Goal: Complete application form

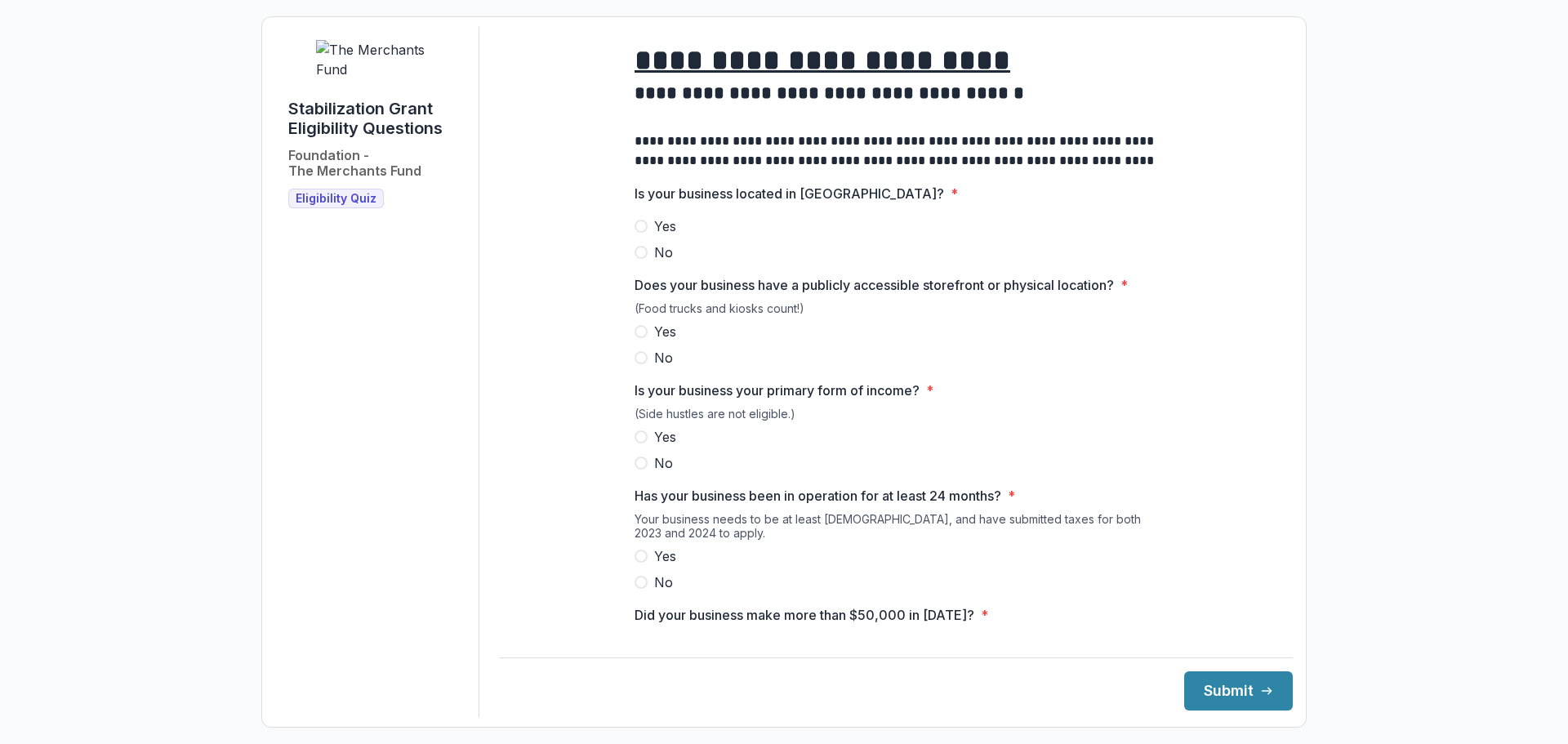
click at [642, 233] on span at bounding box center [641, 226] width 13 height 13
click at [642, 338] on span at bounding box center [641, 332] width 13 height 13
click at [638, 443] on span at bounding box center [641, 436] width 13 height 13
click at [641, 563] on span at bounding box center [641, 556] width 13 height 13
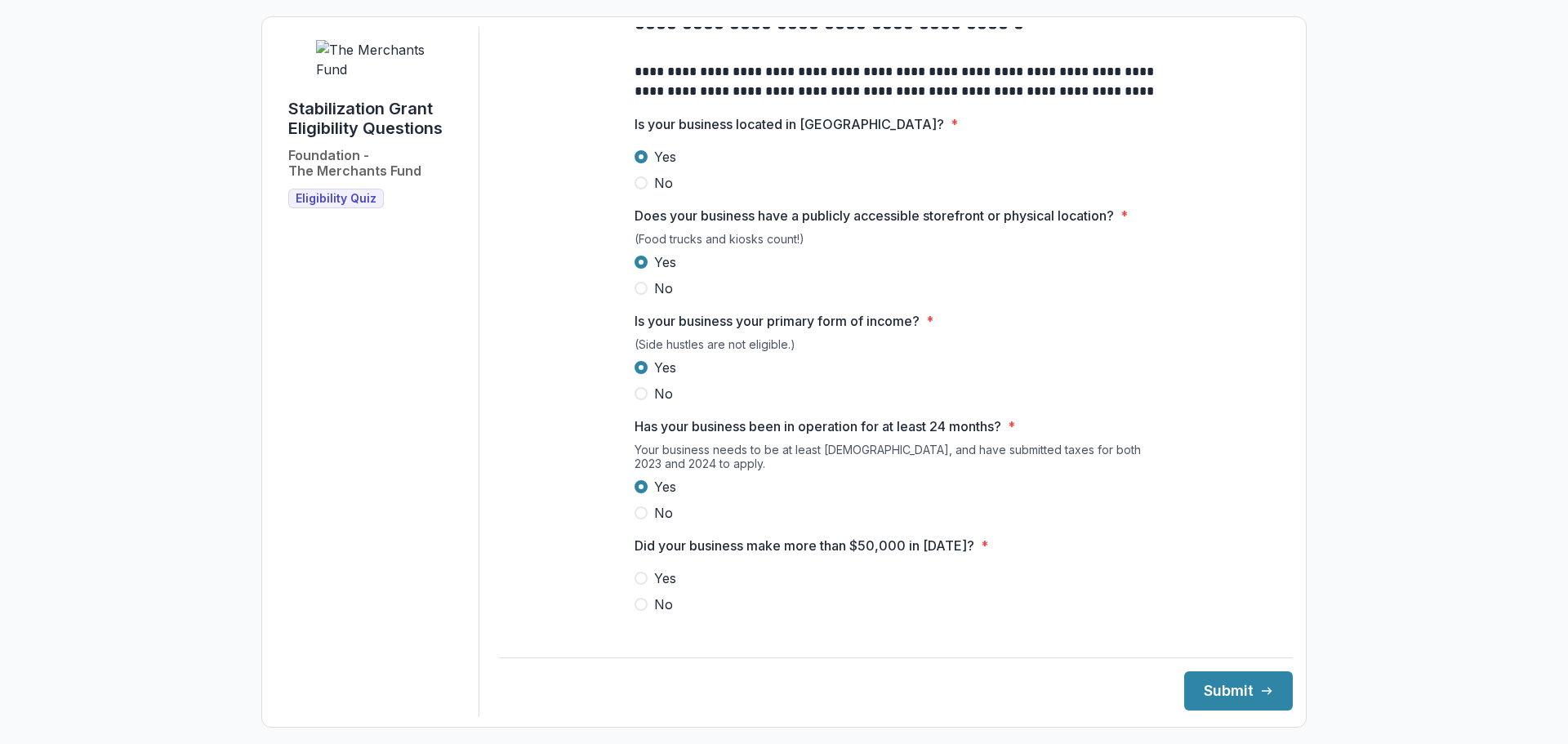
scroll to position [164, 0]
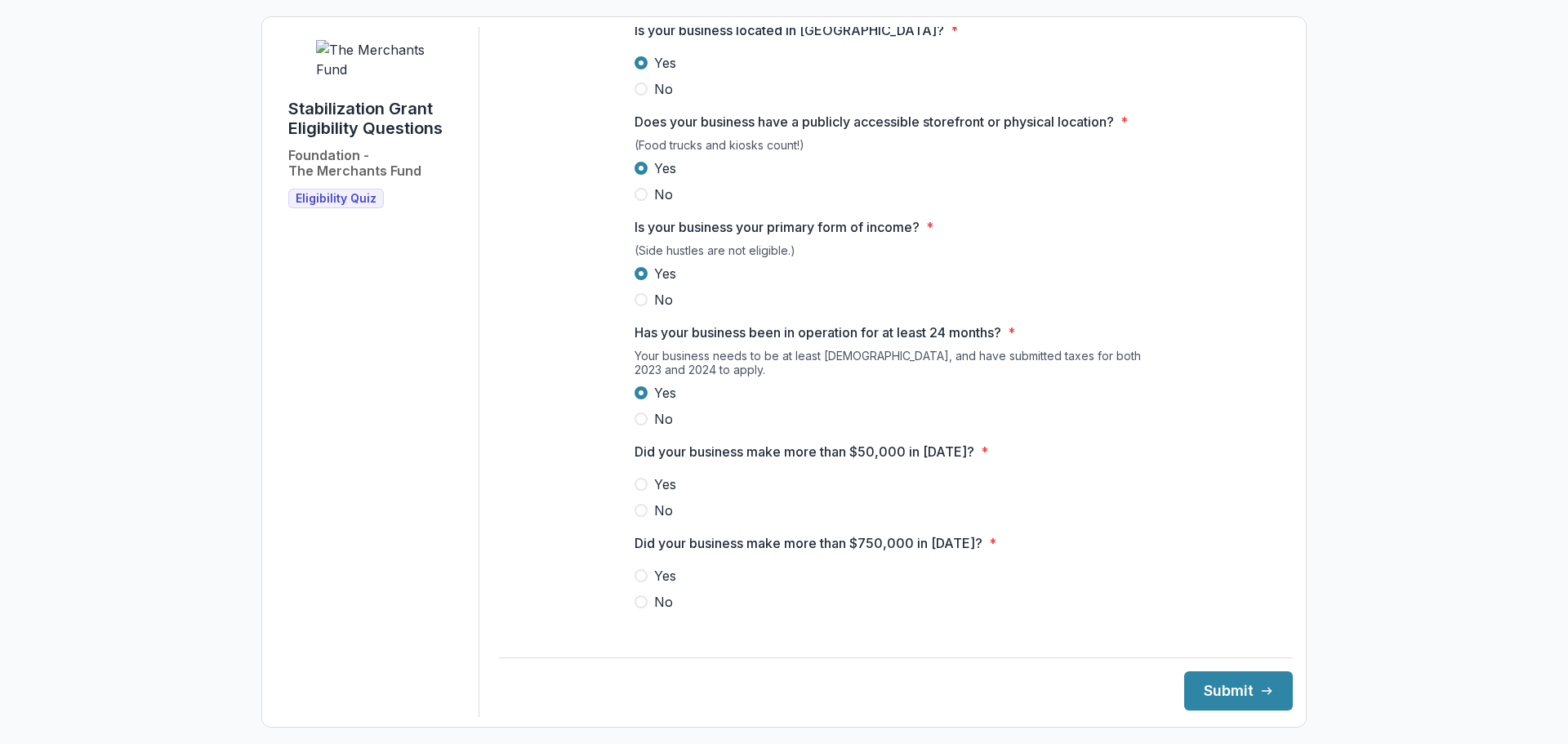
click at [638, 491] on span at bounding box center [641, 484] width 13 height 13
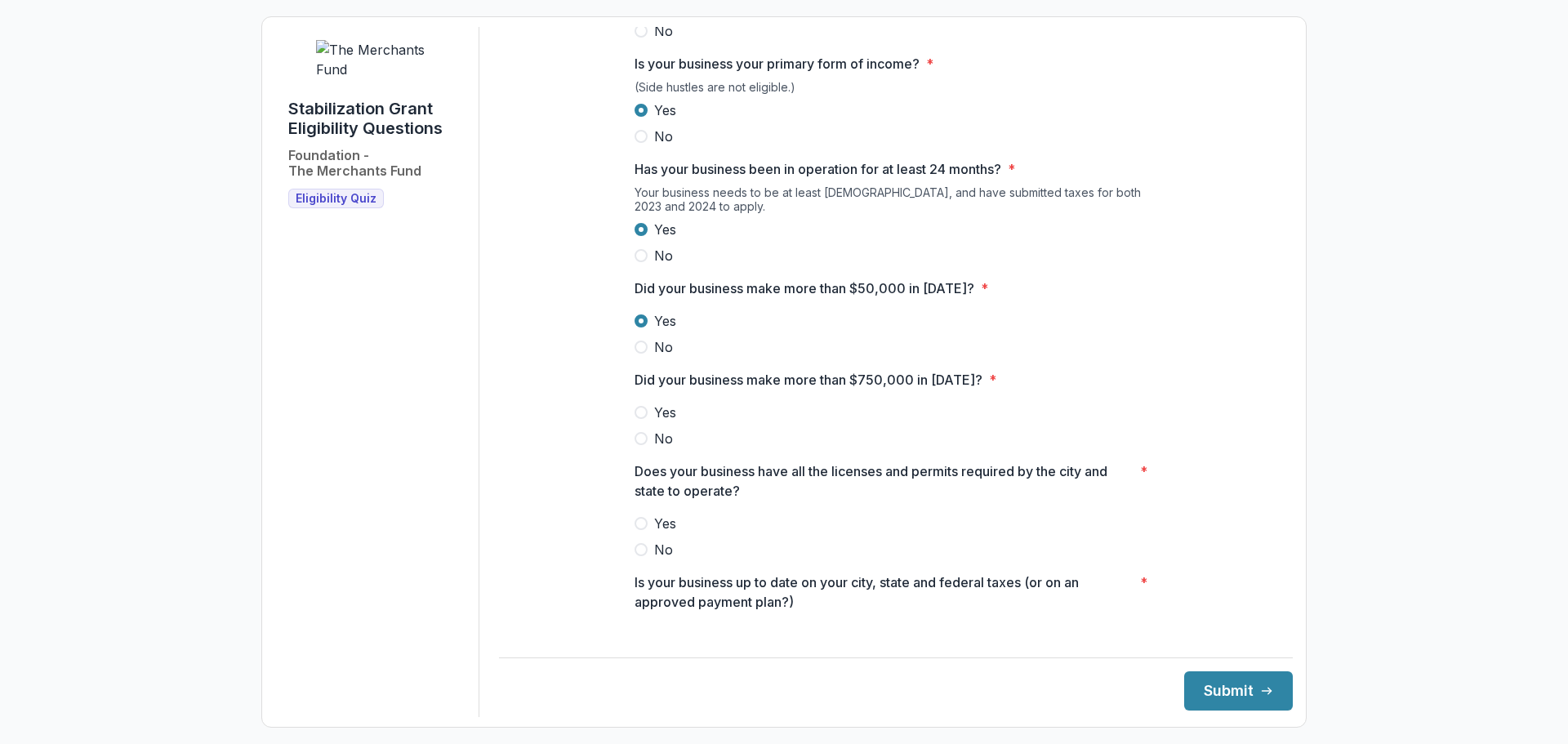
click at [638, 445] on span at bounding box center [641, 438] width 13 height 13
click at [639, 530] on span at bounding box center [641, 523] width 13 height 13
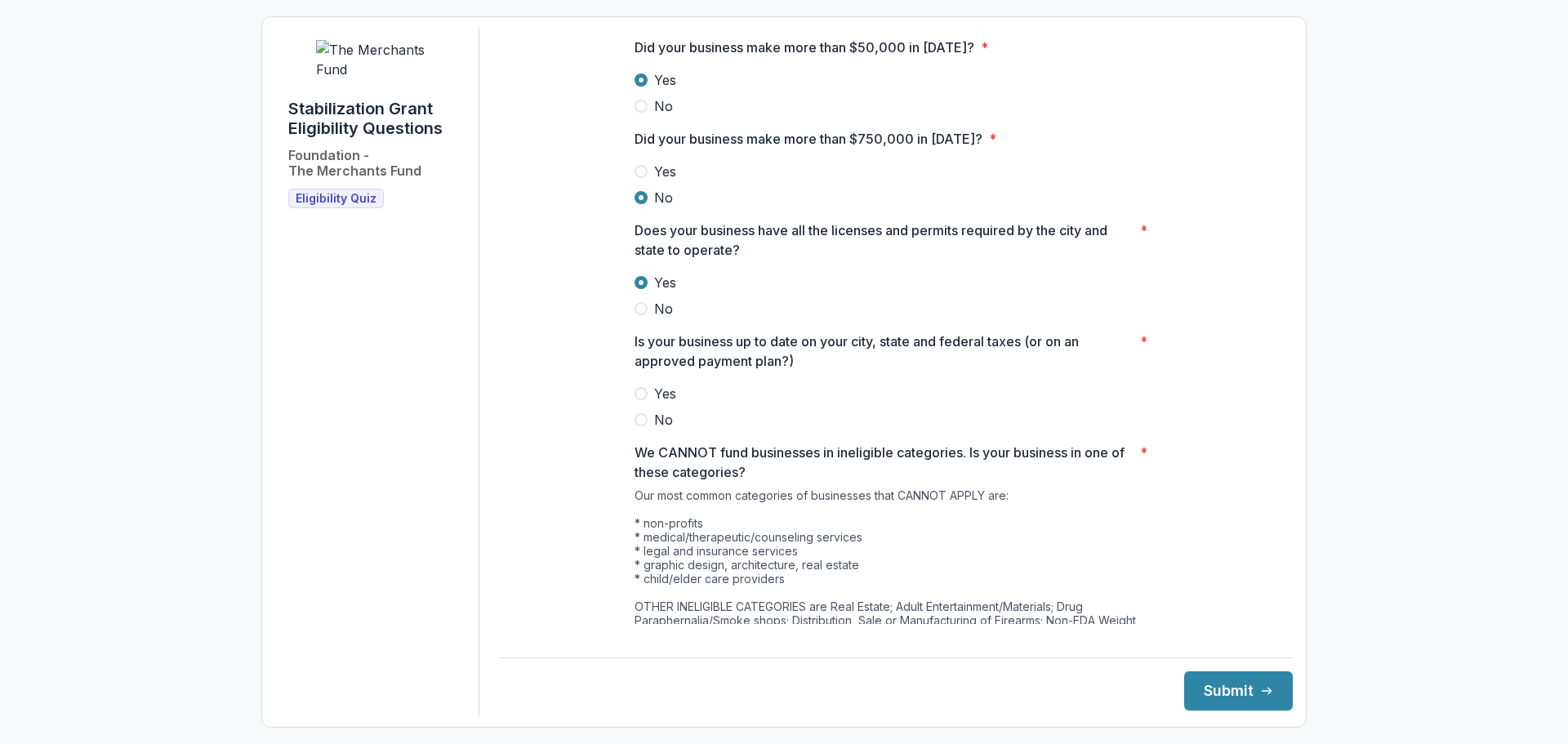
scroll to position [572, 0]
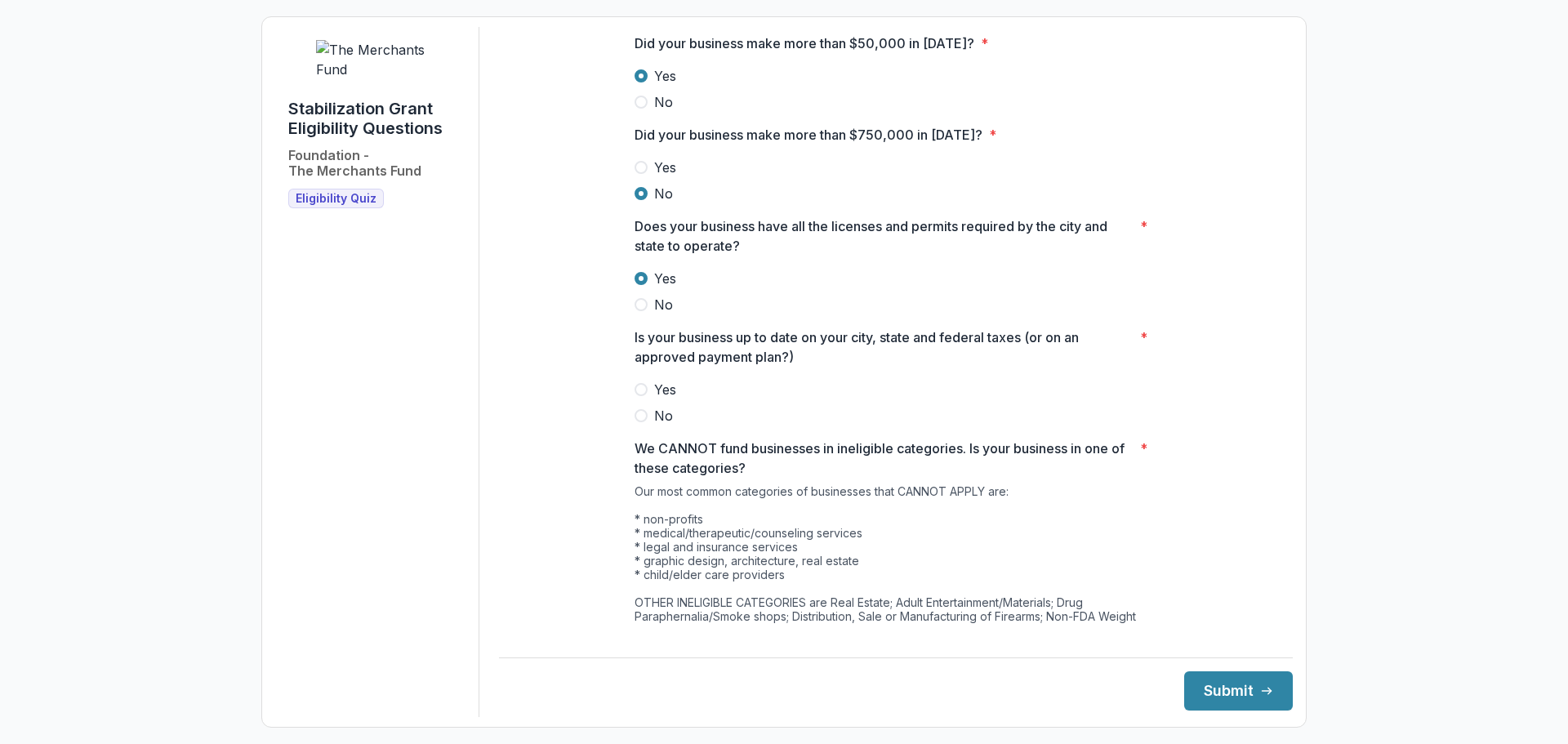
click at [643, 396] on span at bounding box center [641, 390] width 13 height 13
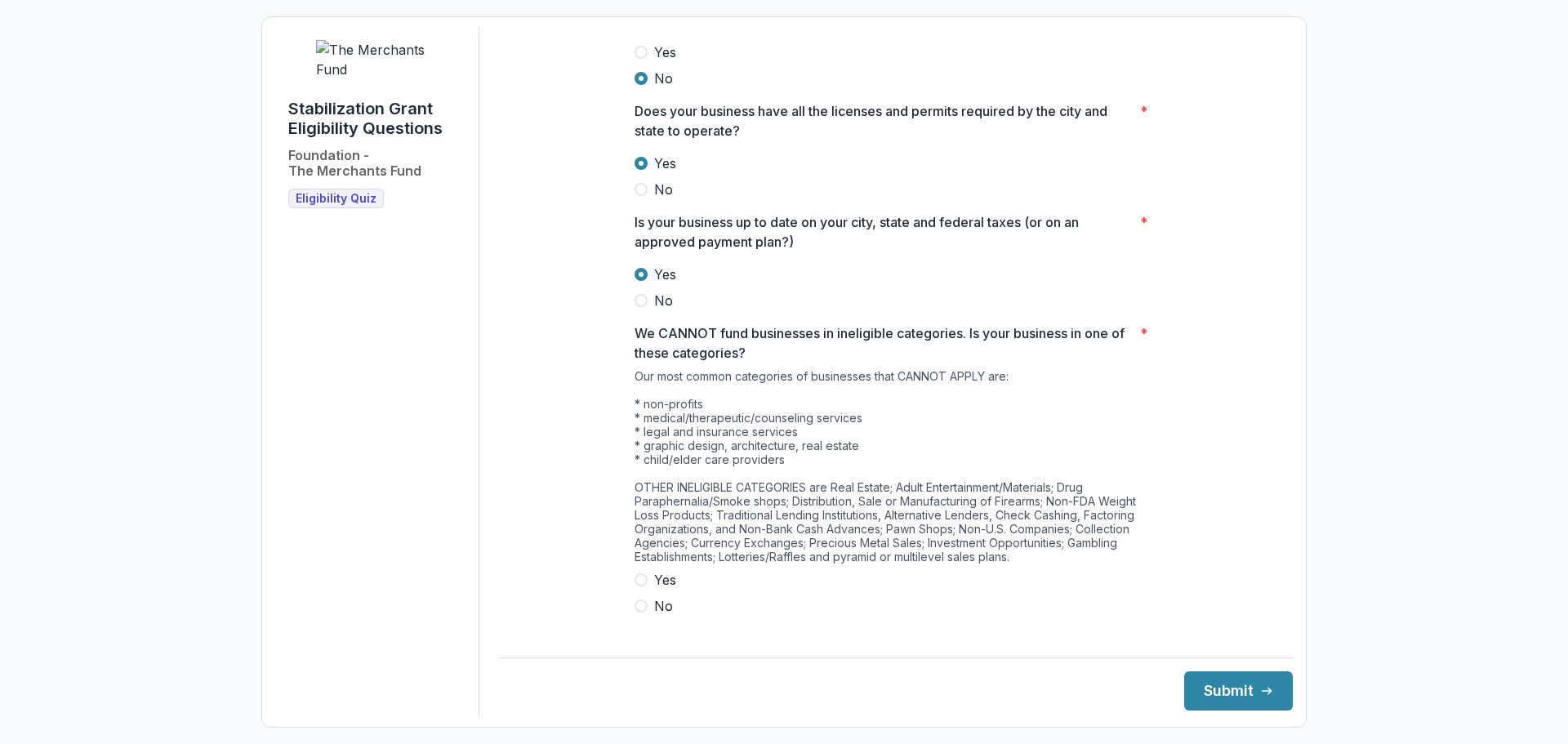
scroll to position [704, 0]
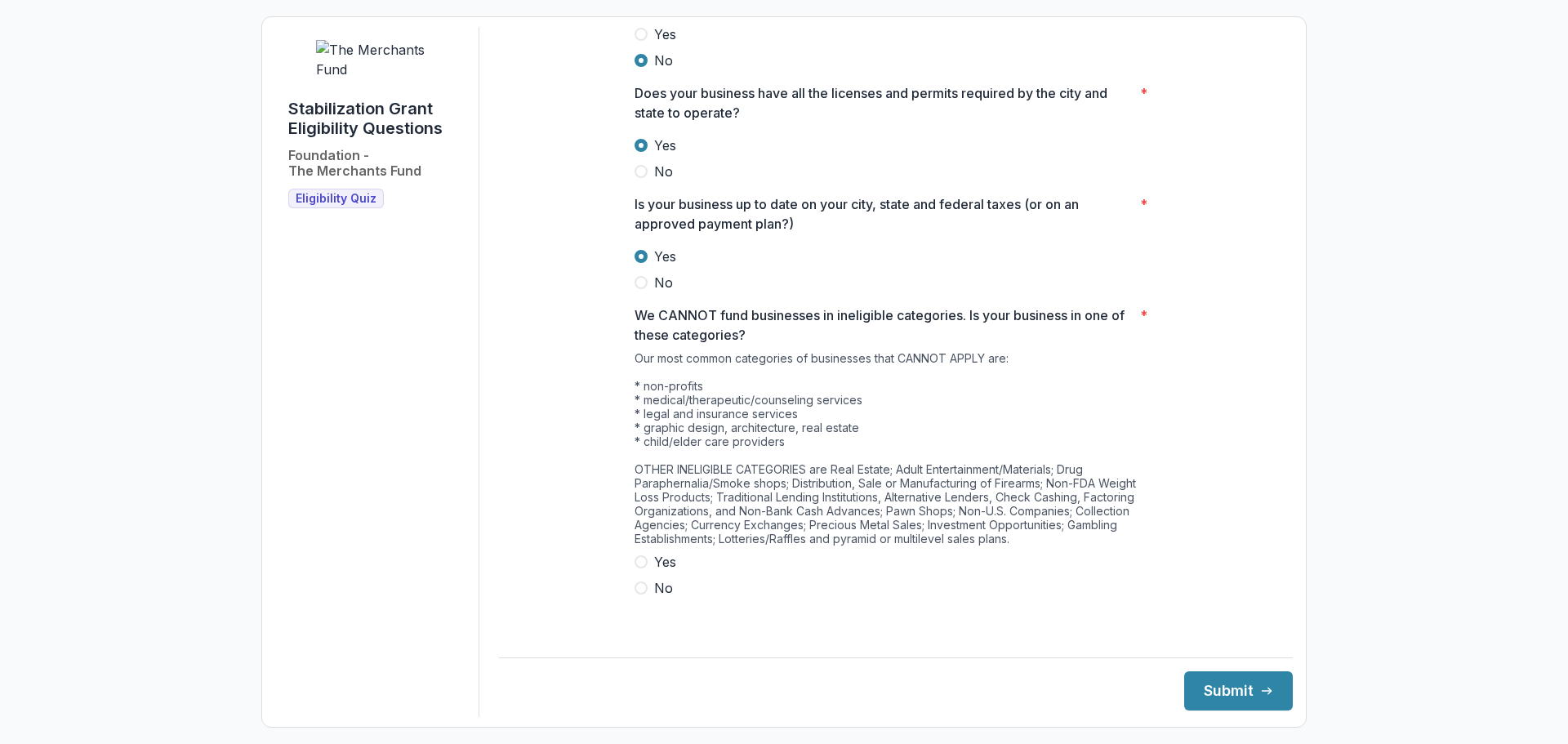
click at [639, 594] on span at bounding box center [641, 587] width 13 height 13
click at [1241, 684] on button "Submit" at bounding box center [1238, 690] width 109 height 40
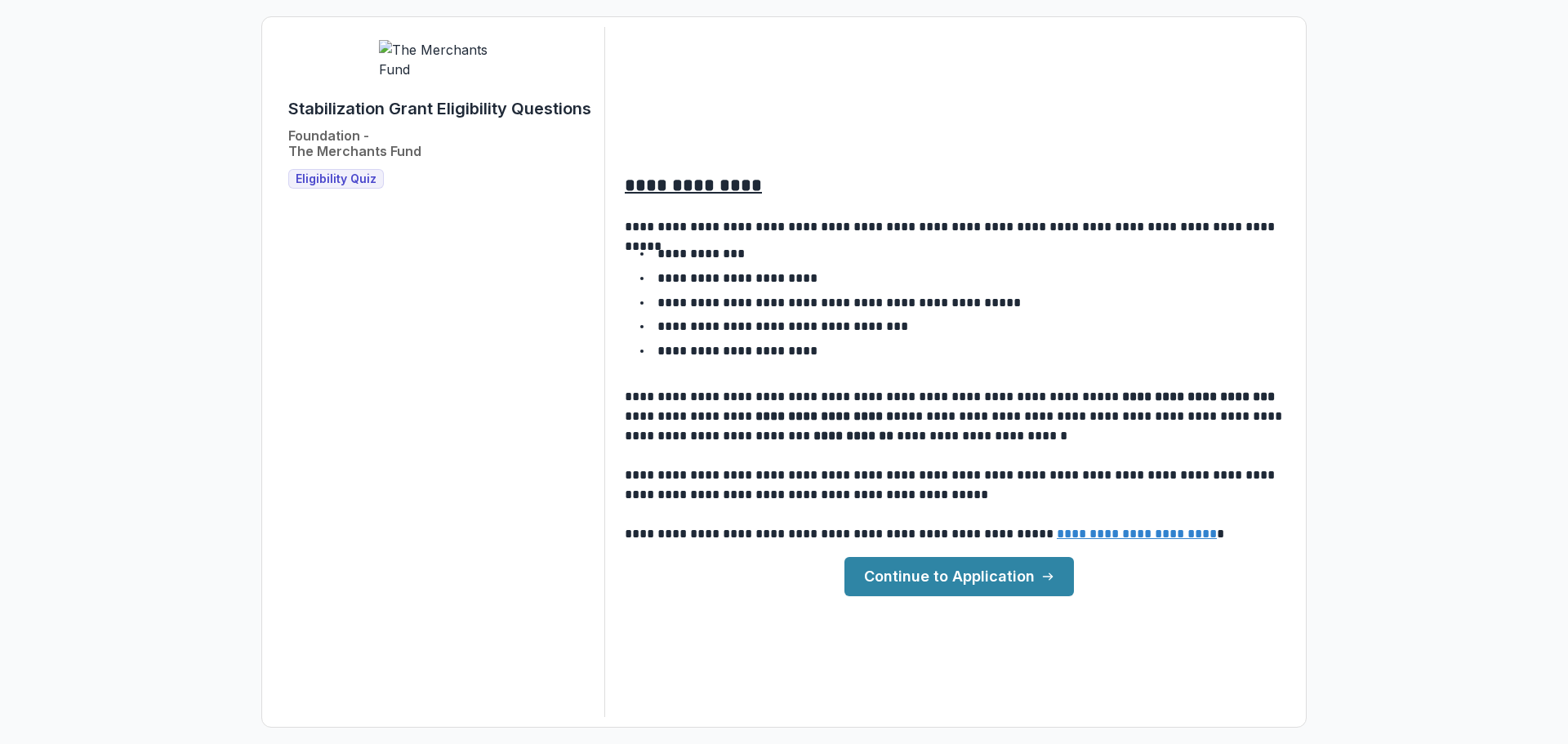
click at [1021, 581] on link "Continue to Application" at bounding box center [959, 576] width 230 height 40
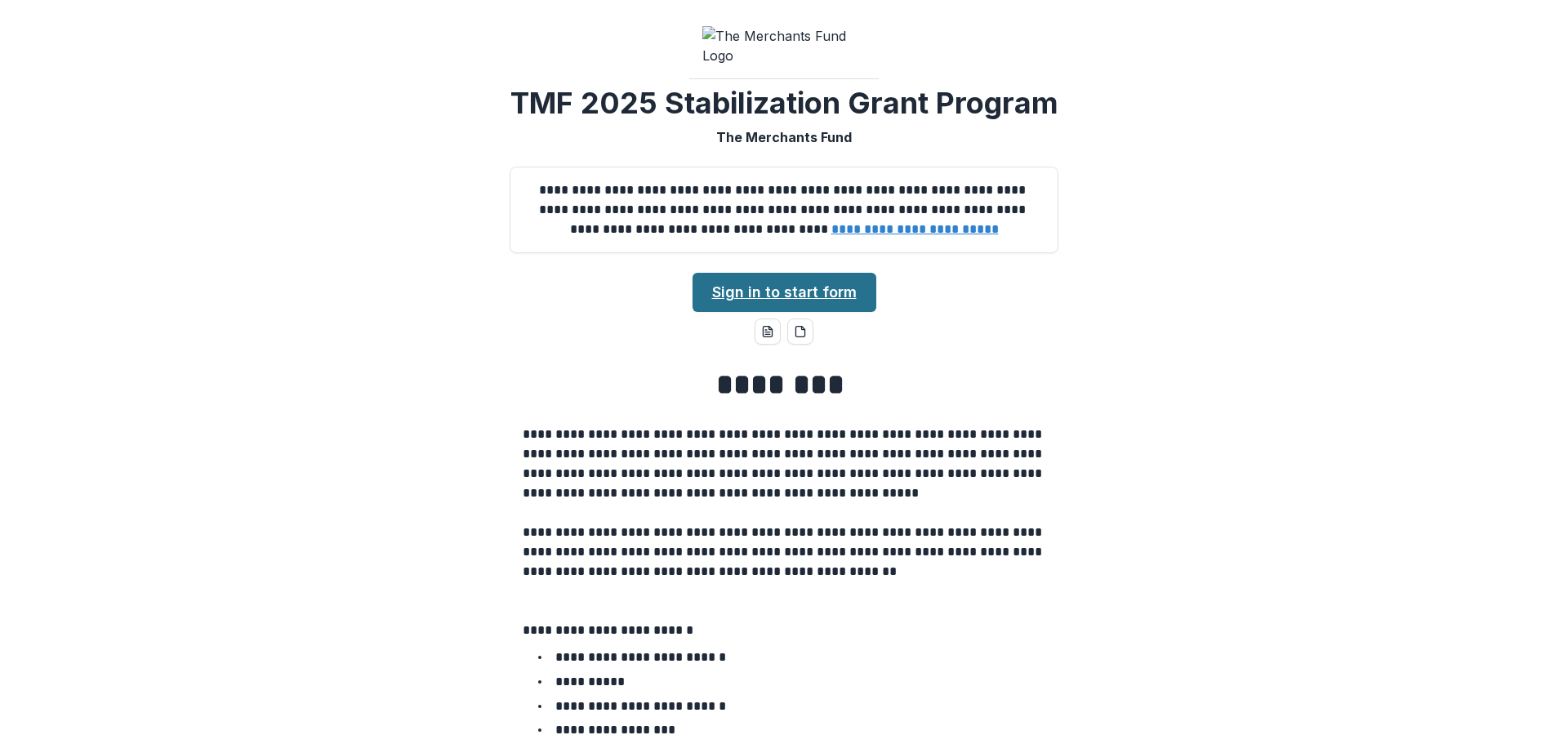
click at [743, 312] on link "Sign in to start form" at bounding box center [784, 292] width 184 height 40
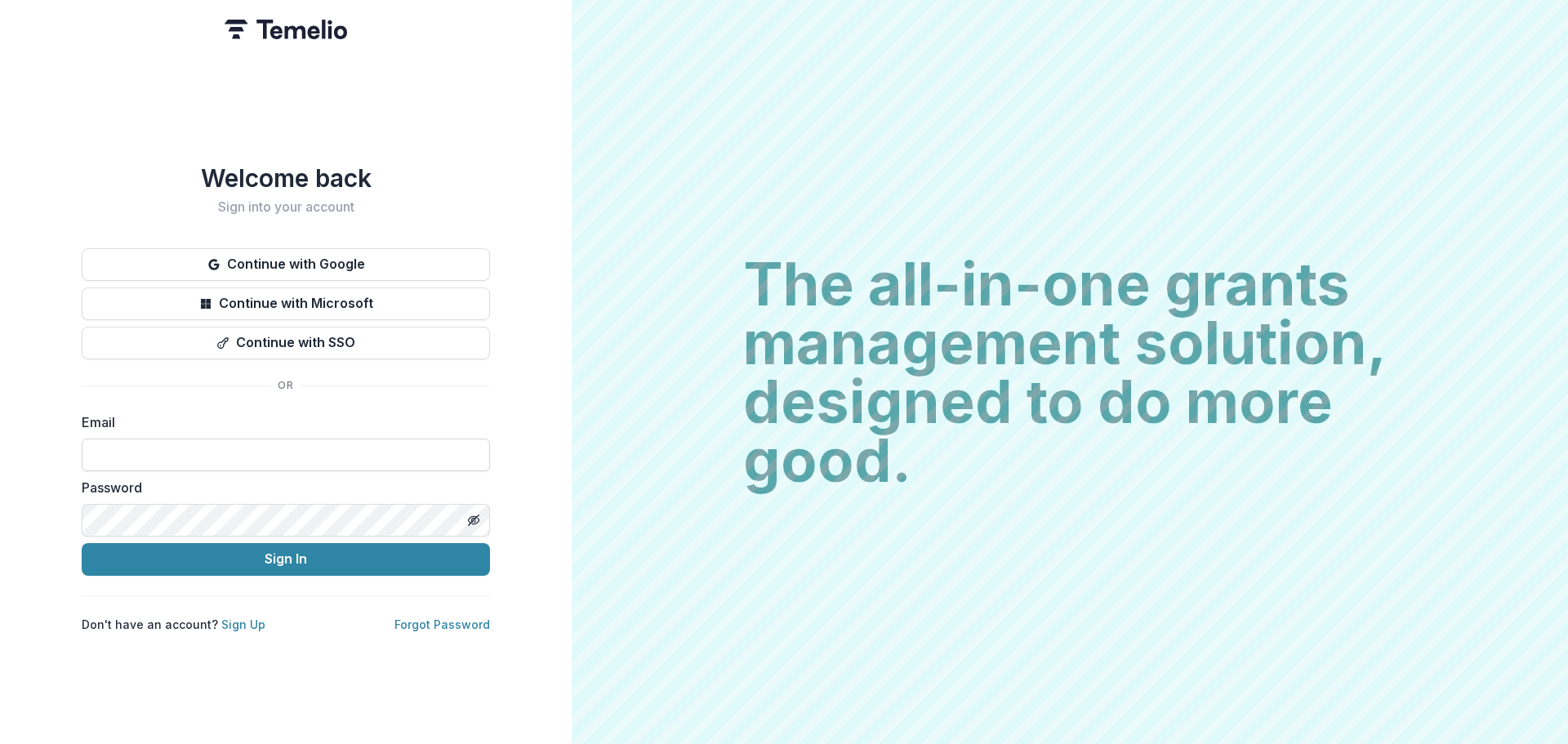
click at [287, 453] on input at bounding box center [286, 455] width 408 height 33
type input "**********"
click at [351, 257] on button "Continue with Google" at bounding box center [286, 264] width 408 height 33
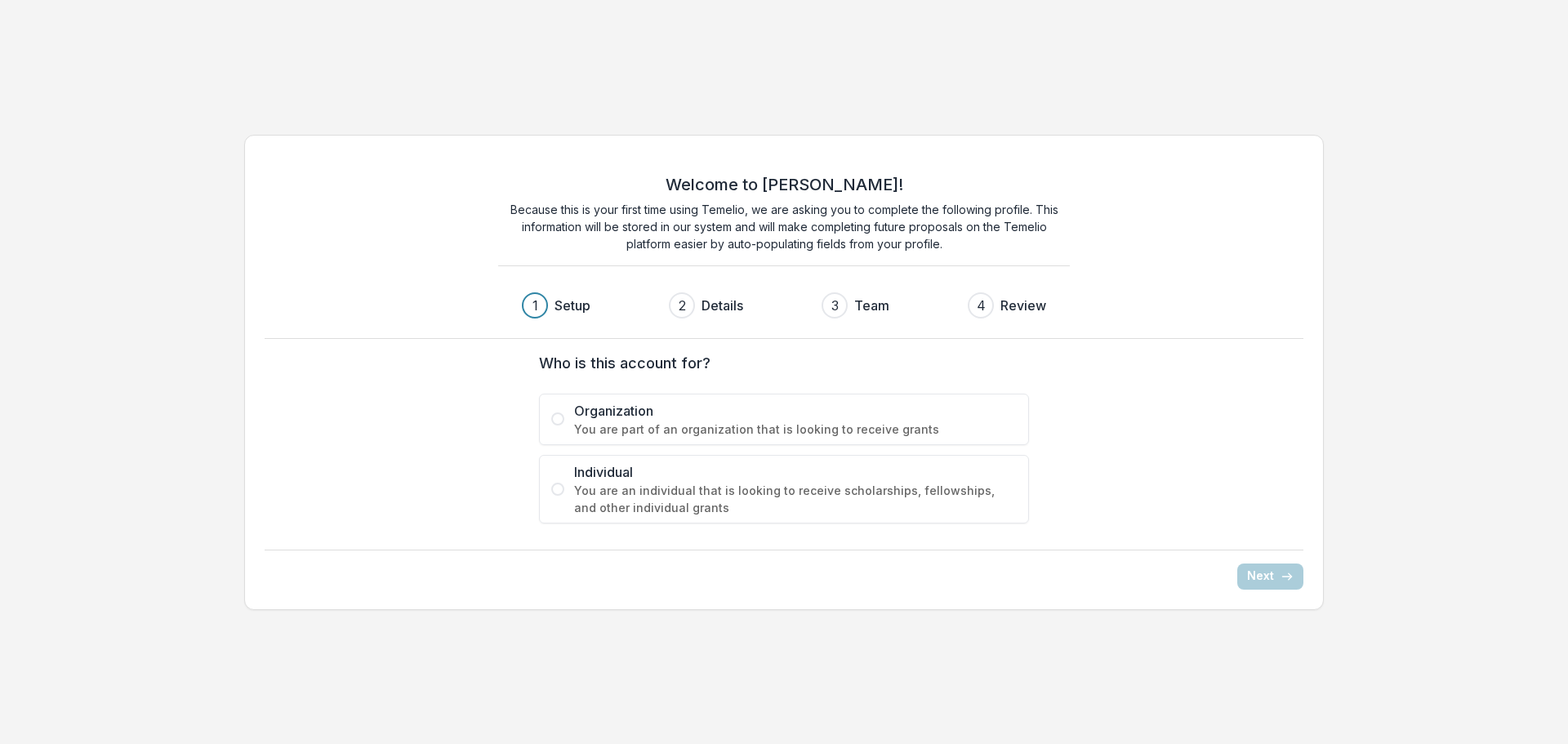
click at [554, 418] on span at bounding box center [558, 419] width 13 height 13
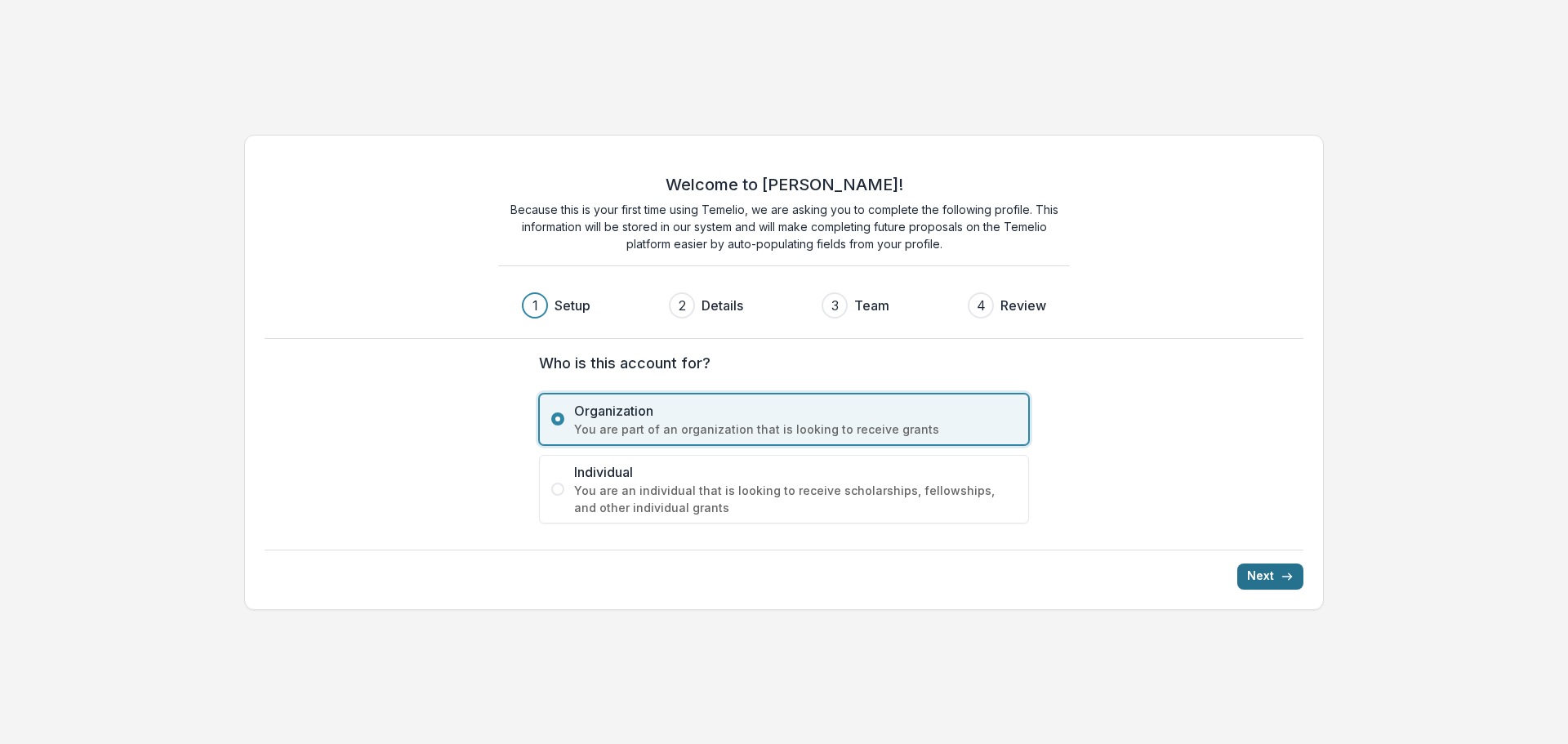
click at [1263, 573] on button "Next" at bounding box center [1270, 577] width 66 height 26
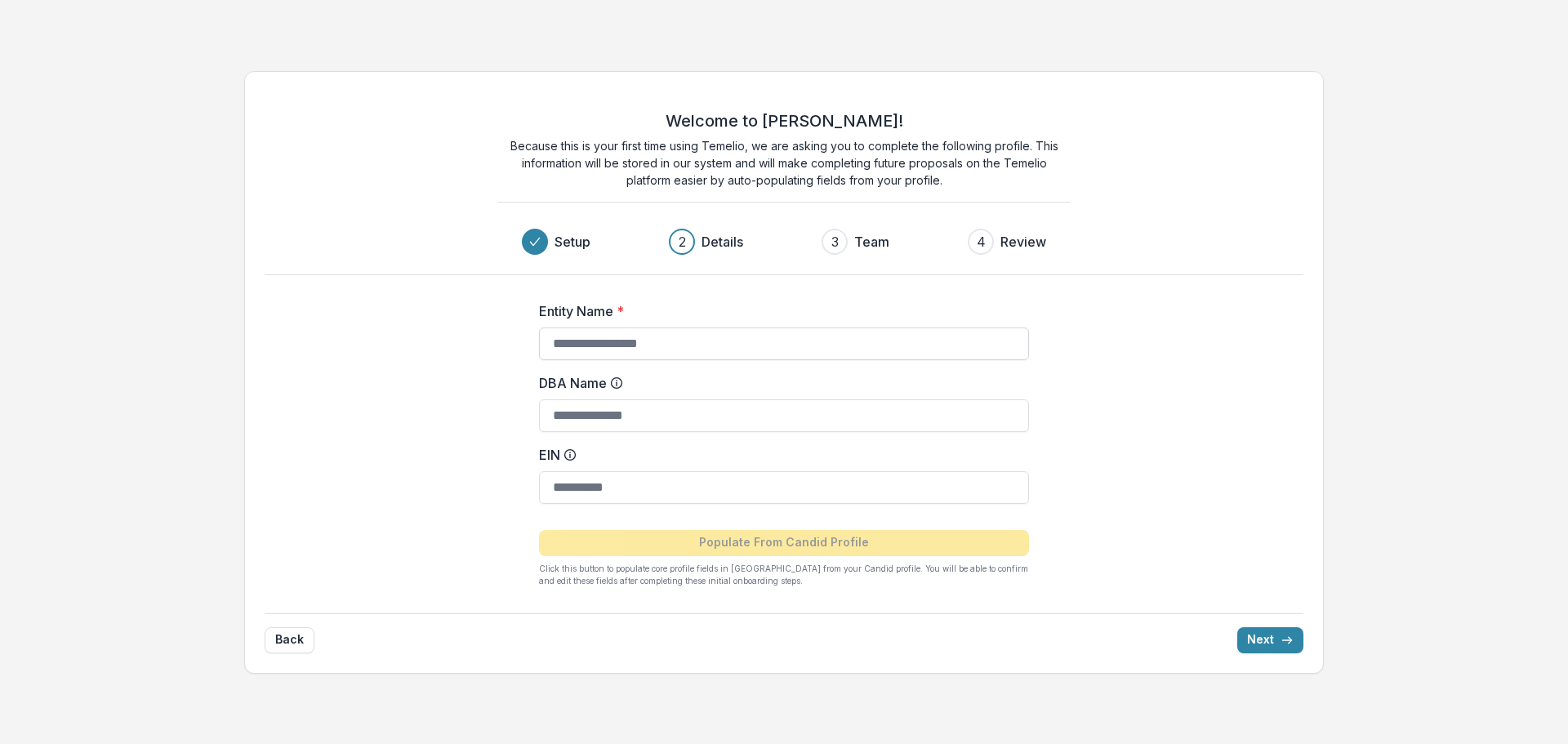
click at [725, 349] on input "Entity Name *" at bounding box center [784, 343] width 490 height 33
type input "**********"
drag, startPoint x: 679, startPoint y: 480, endPoint x: 568, endPoint y: 485, distance: 111.1
click at [568, 485] on input "EIN" at bounding box center [784, 487] width 490 height 33
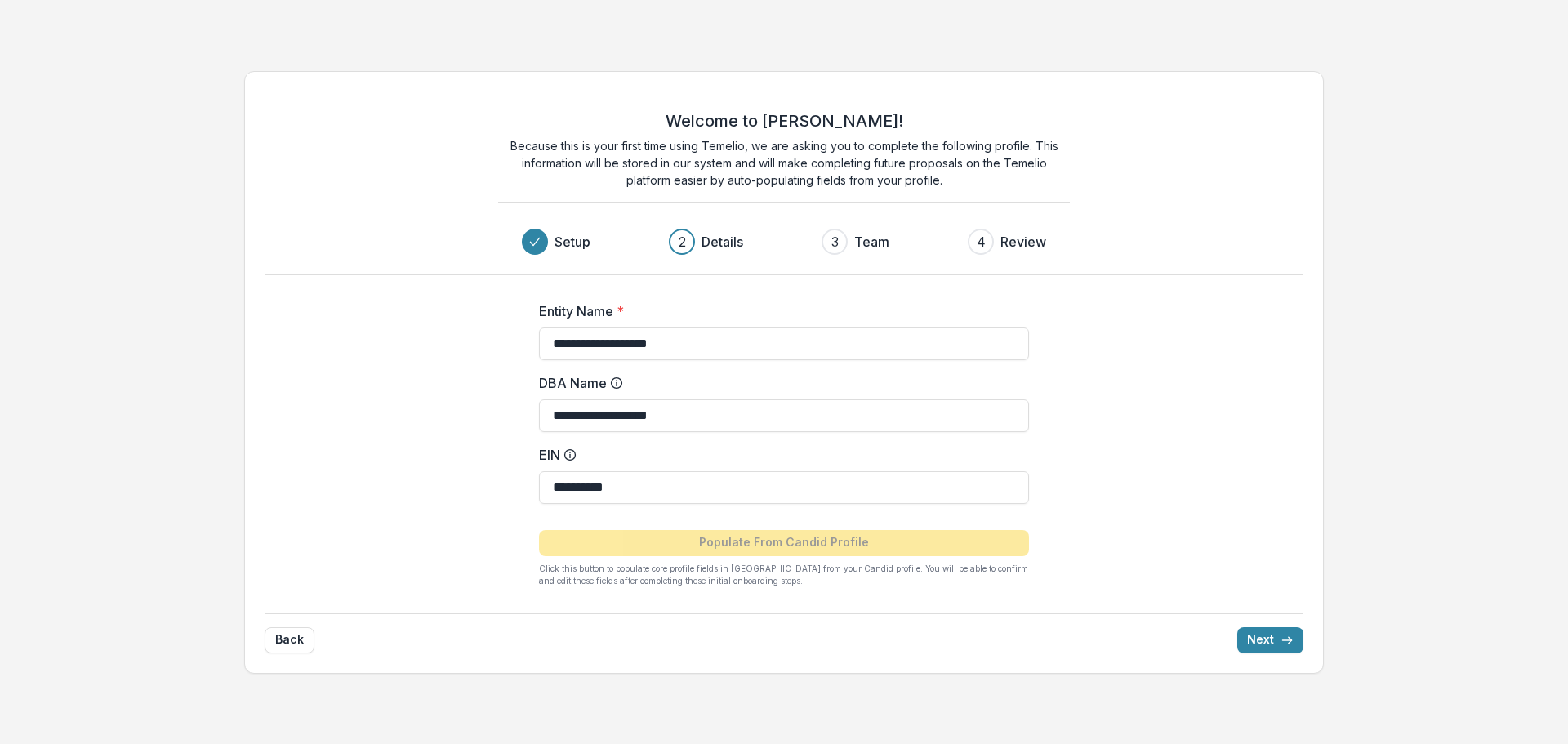
type input "**********"
click at [1185, 523] on div "**********" at bounding box center [784, 372] width 1080 height 602
click at [1275, 637] on button "Next" at bounding box center [1270, 640] width 66 height 26
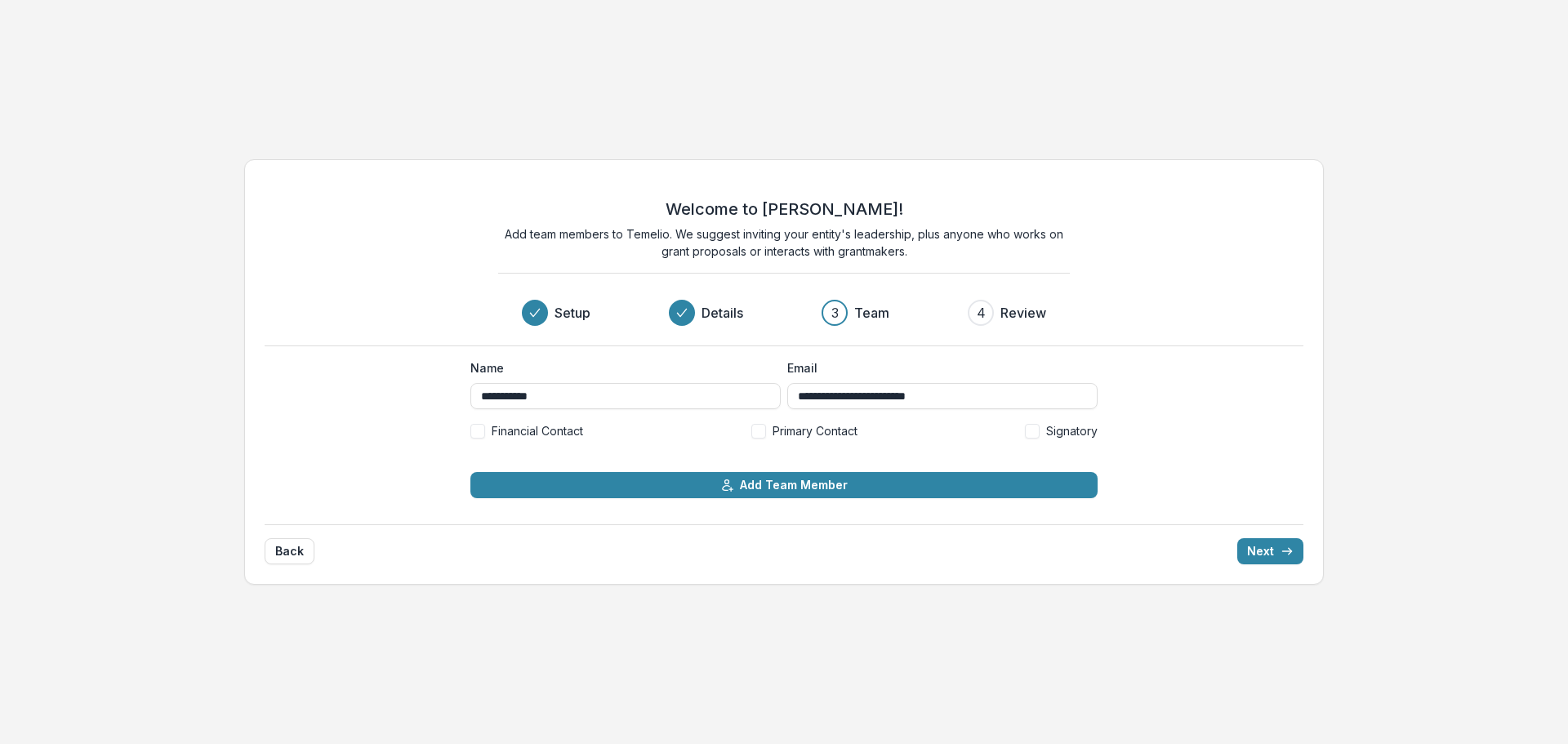
click at [762, 432] on span at bounding box center [758, 431] width 15 height 15
click at [1043, 430] on label "Signatory" at bounding box center [1061, 431] width 73 height 18
click at [478, 429] on span at bounding box center [478, 431] width 15 height 15
click at [1257, 554] on button "Next" at bounding box center [1270, 551] width 66 height 26
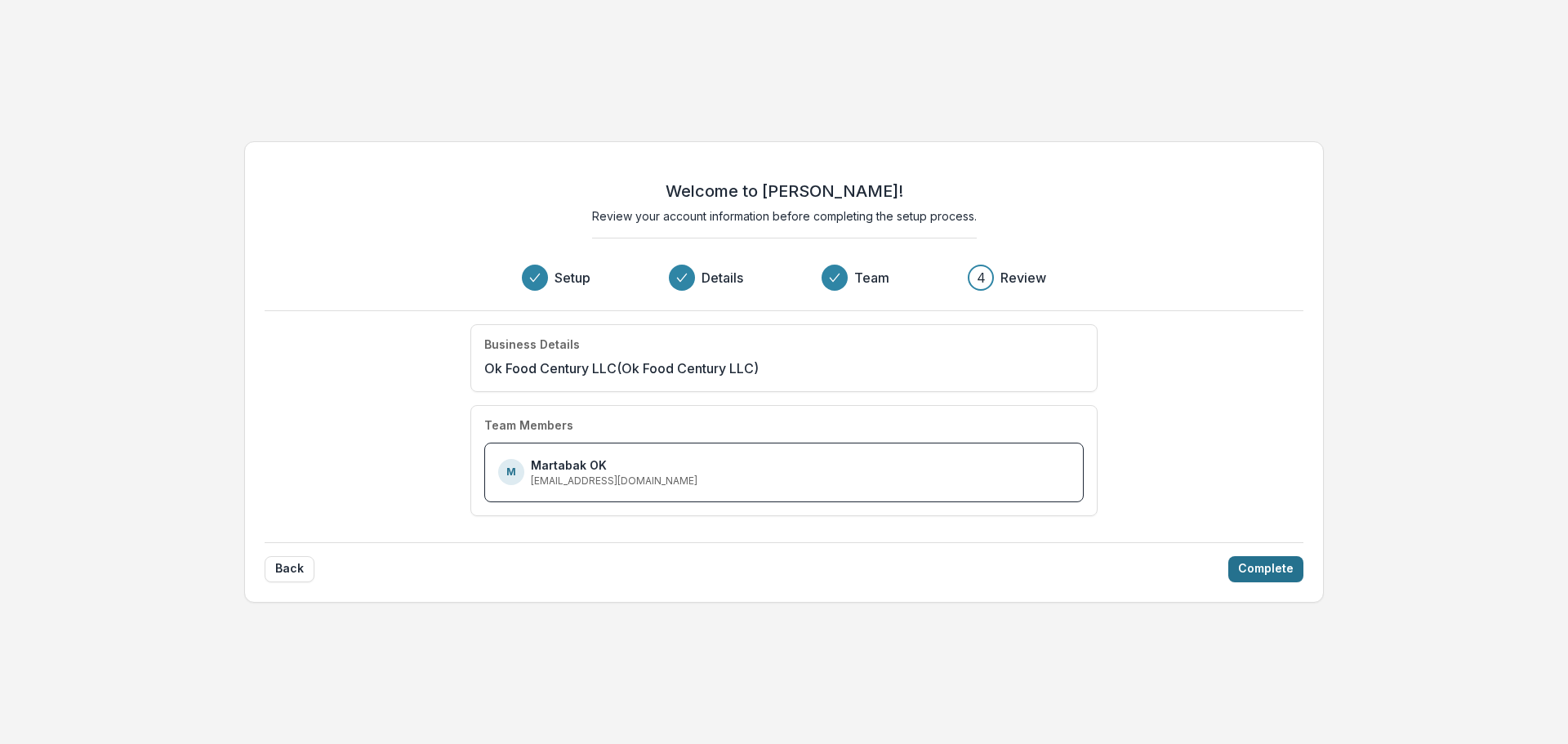
click at [1267, 572] on button "Complete" at bounding box center [1265, 569] width 75 height 26
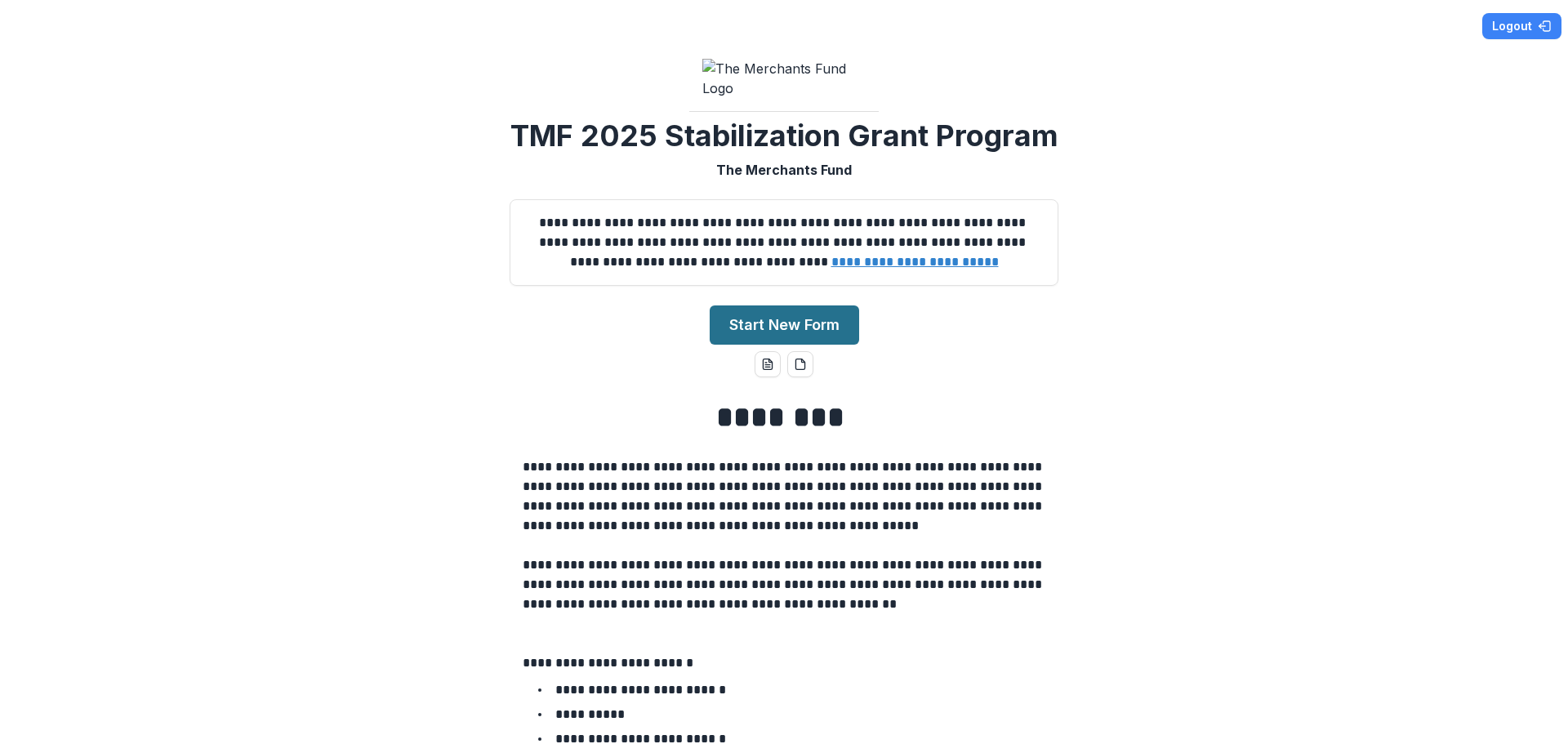
click at [784, 345] on button "Start New Form" at bounding box center [784, 325] width 150 height 40
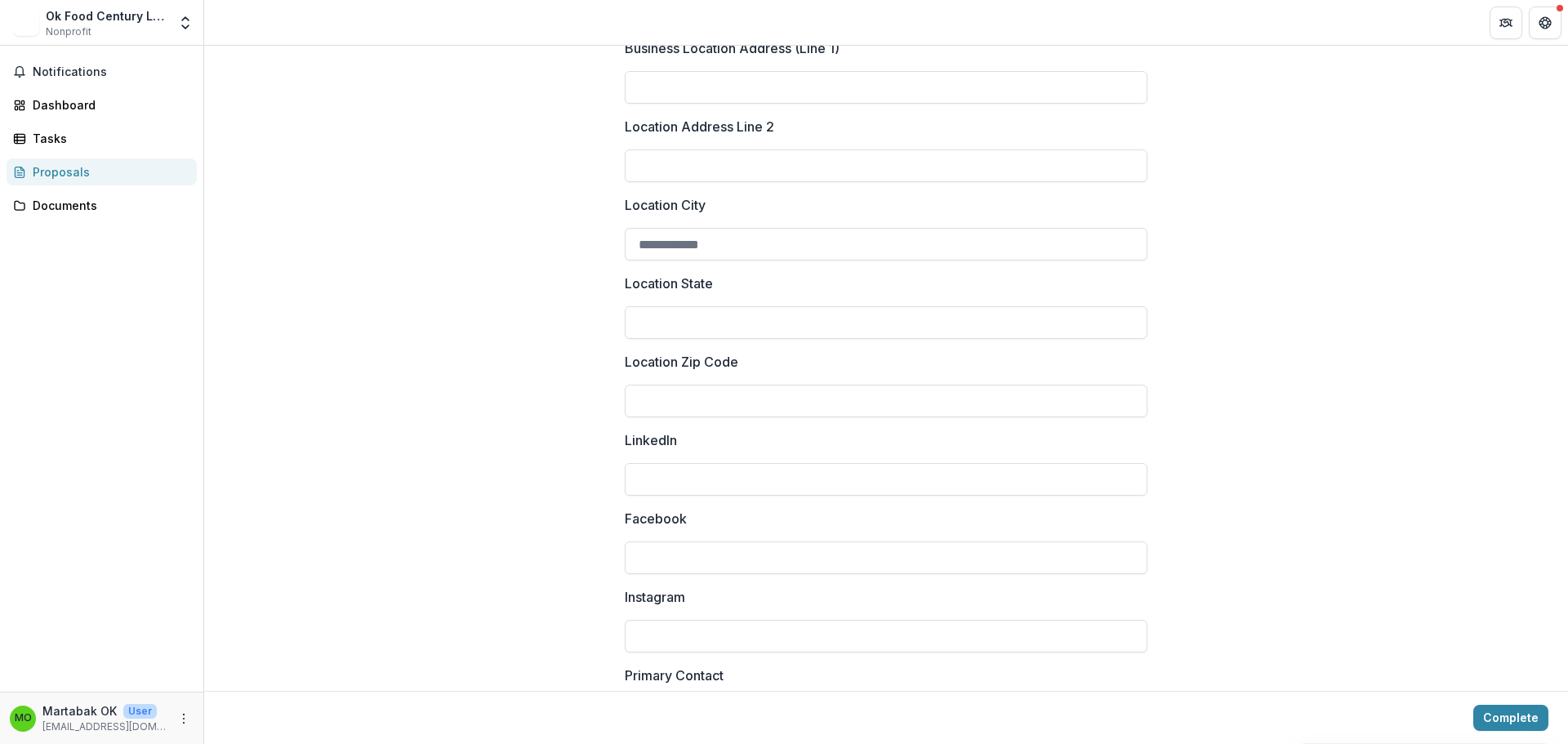
scroll to position [408, 0]
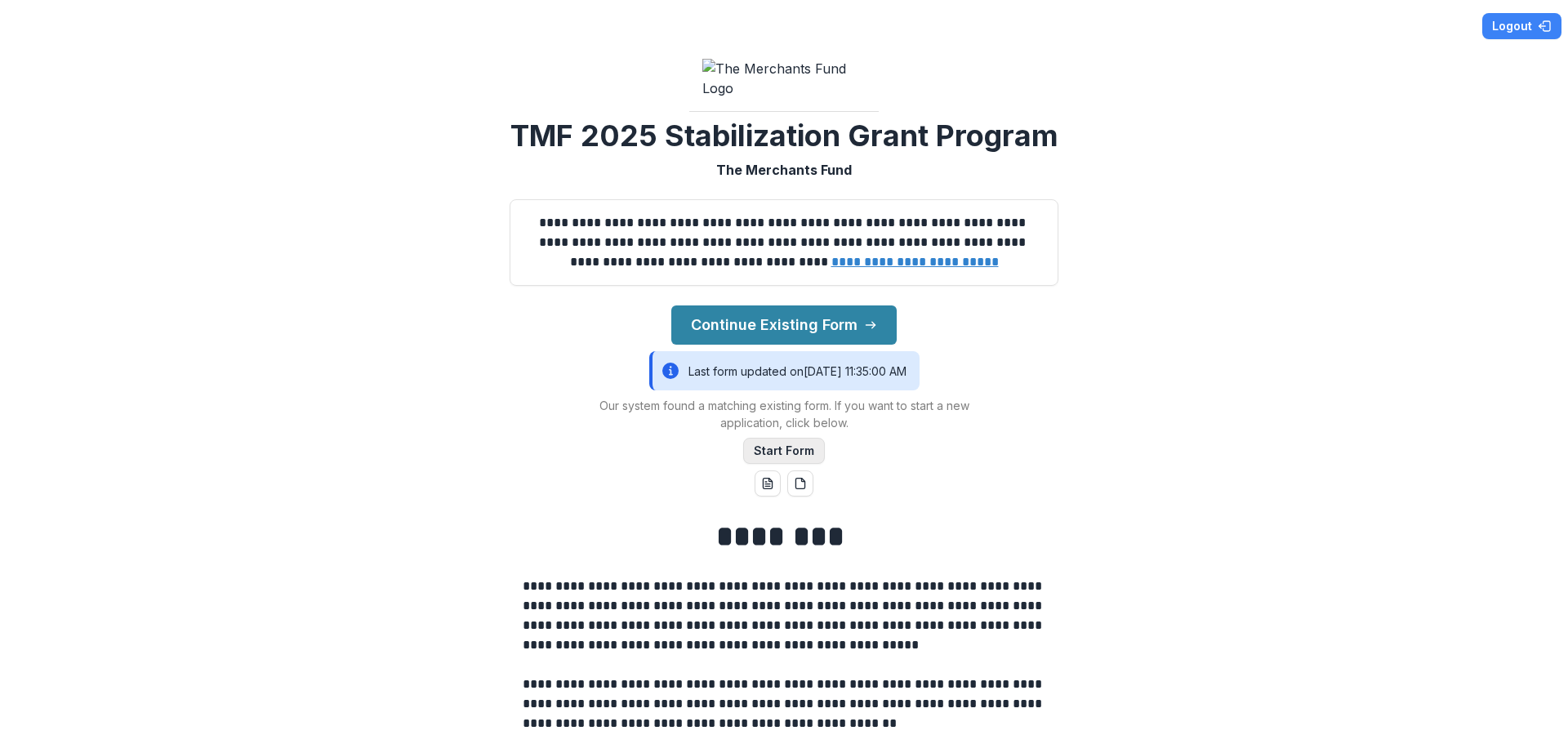
click at [788, 463] on button "Start Form" at bounding box center [784, 451] width 82 height 26
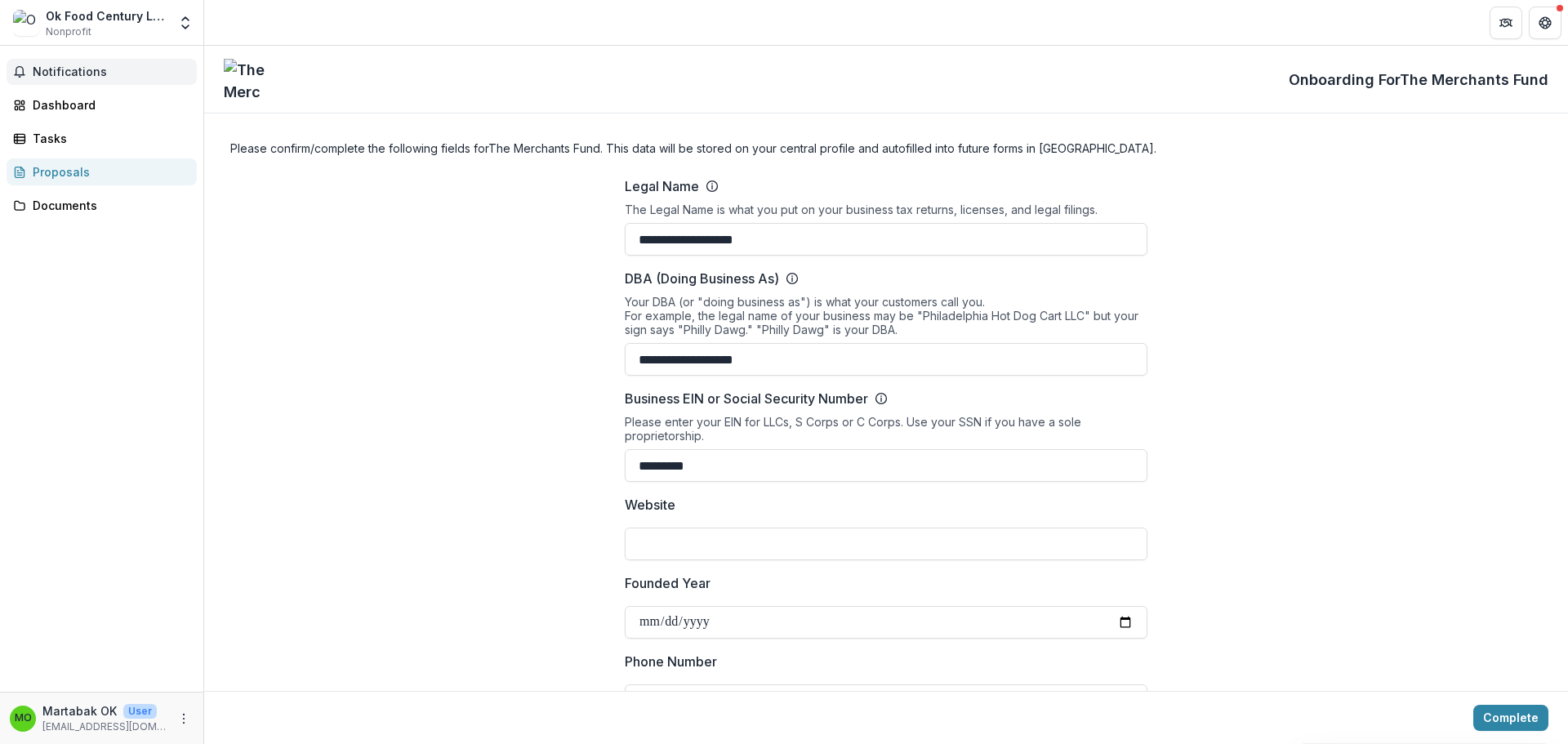
click at [70, 75] on span "Notifications" at bounding box center [111, 72] width 157 height 14
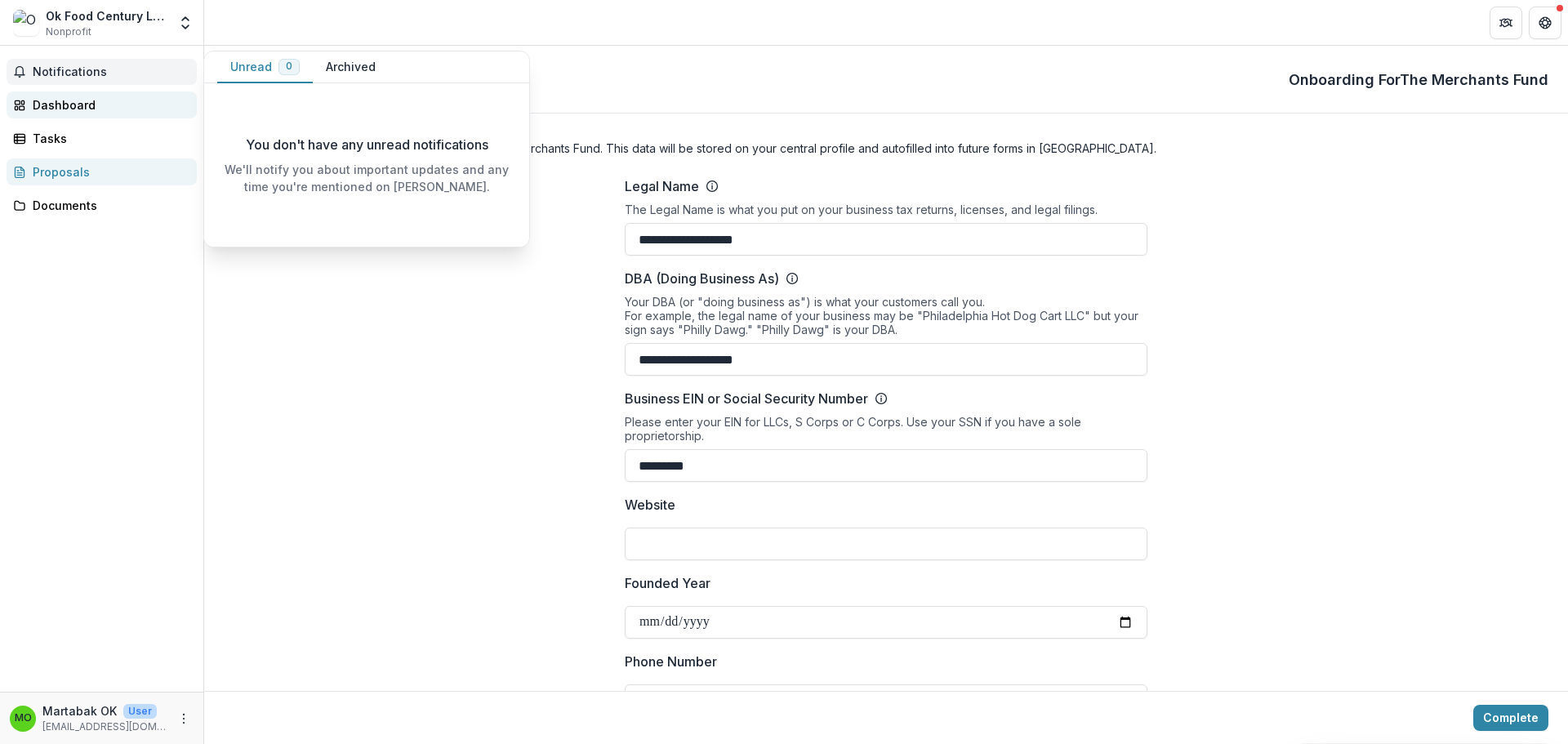
click at [72, 99] on div "Dashboard" at bounding box center [108, 106] width 151 height 18
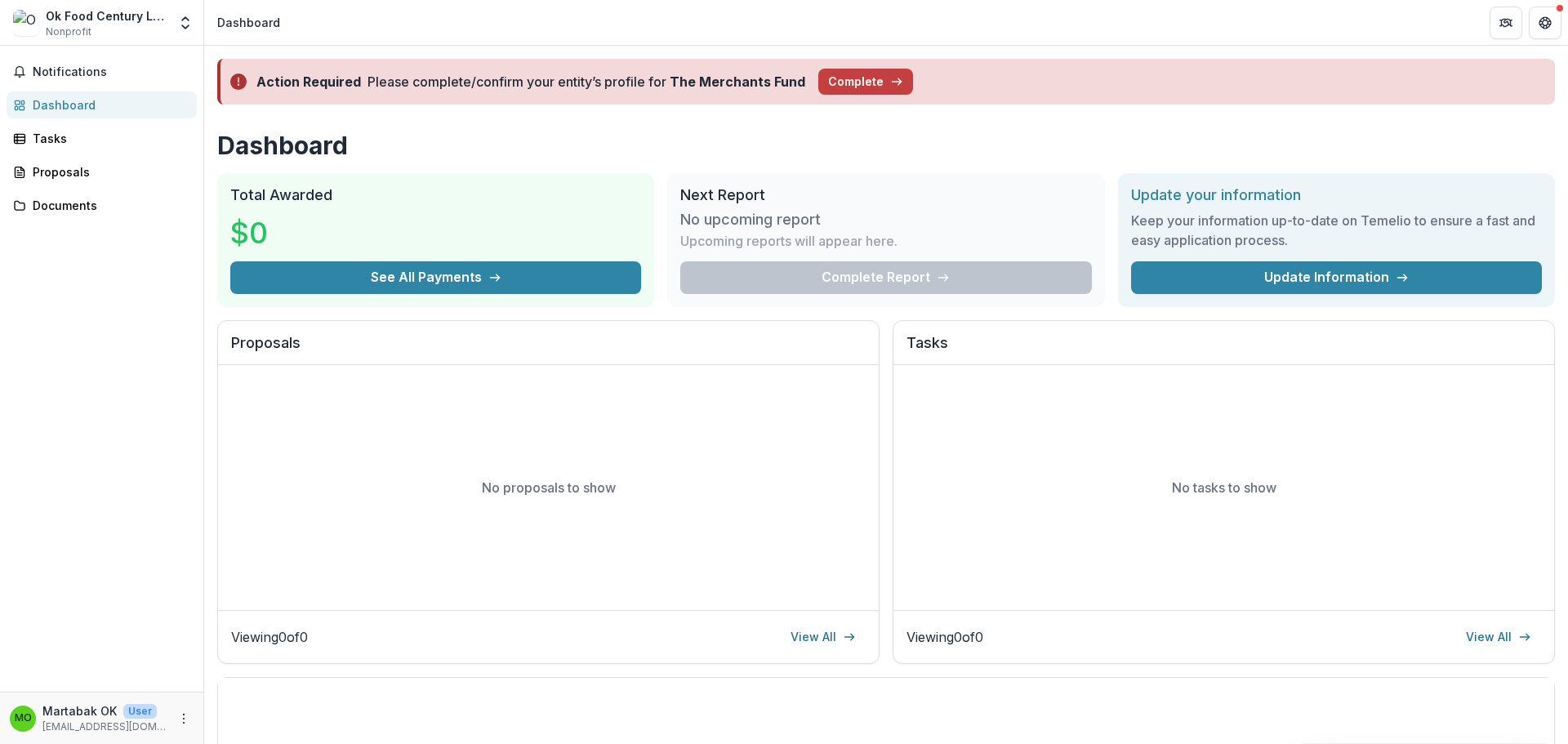
click at [97, 27] on div "Ok Food Century LLC Nonprofit" at bounding box center [106, 23] width 121 height 32
click at [852, 86] on button "Complete" at bounding box center [865, 82] width 95 height 26
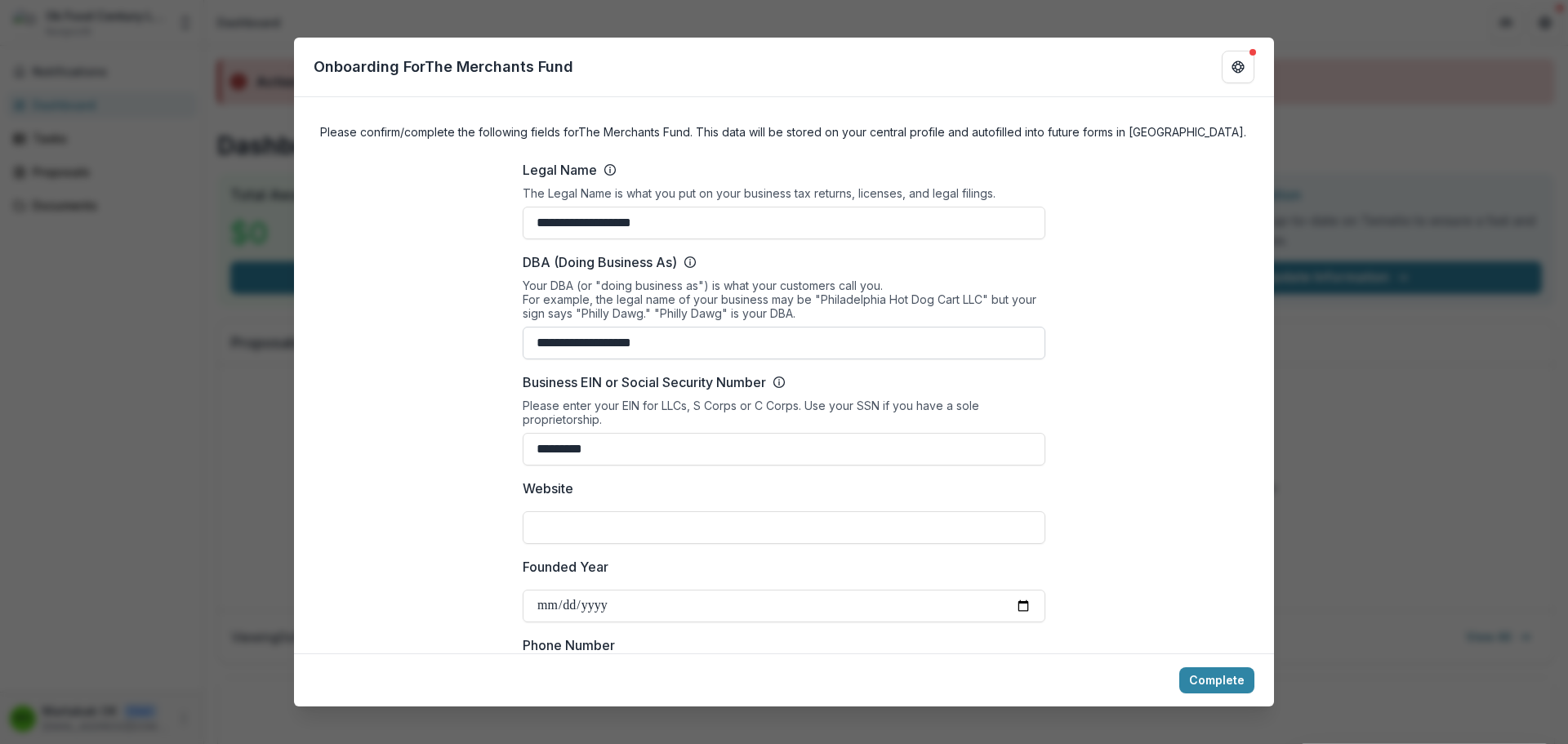
drag, startPoint x: 739, startPoint y: 350, endPoint x: 524, endPoint y: 338, distance: 215.3
click at [524, 338] on input "**********" at bounding box center [784, 342] width 522 height 33
type input "**********"
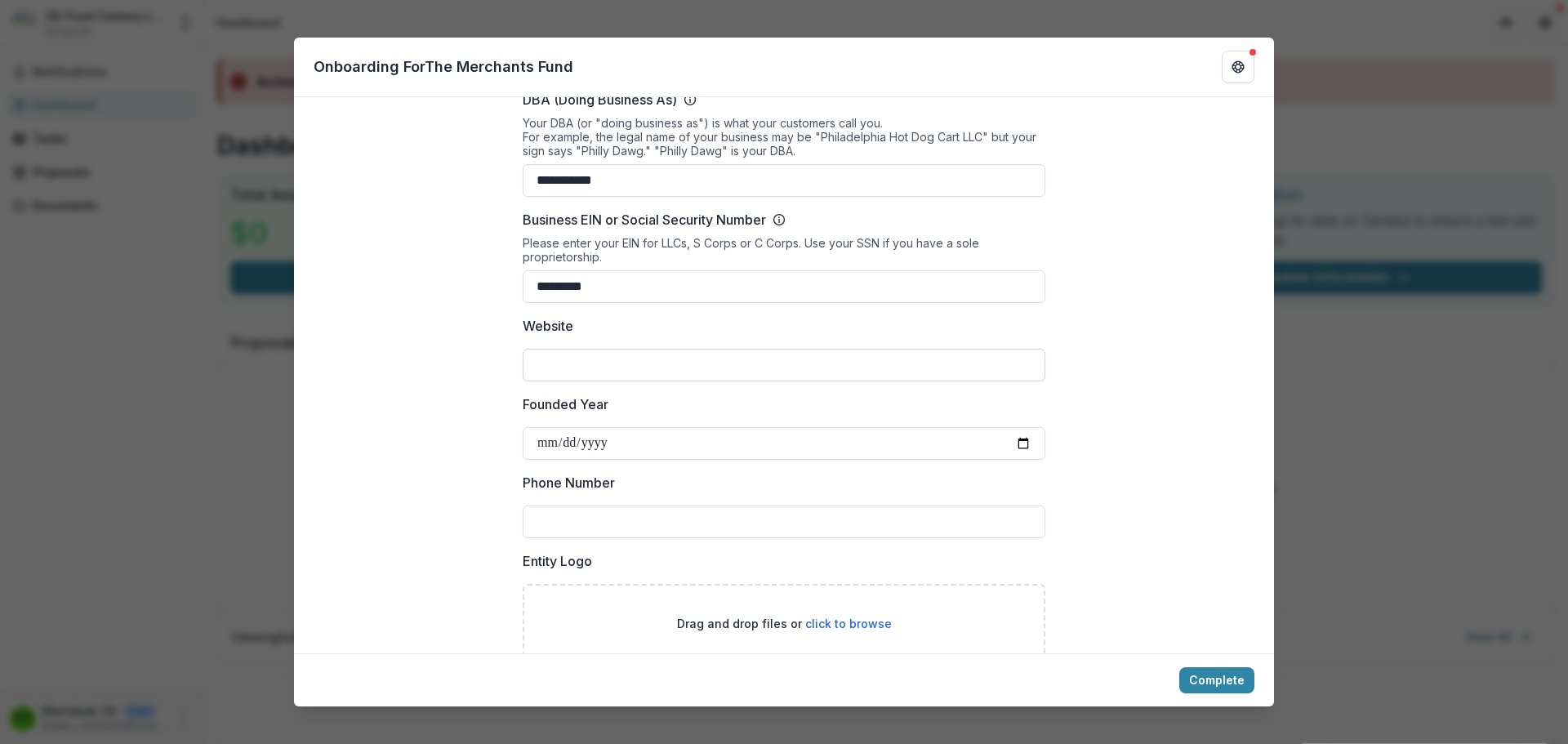
scroll to position [164, 0]
click at [678, 531] on input "Phone Number" at bounding box center [784, 521] width 522 height 33
